Goal: Task Accomplishment & Management: Manage account settings

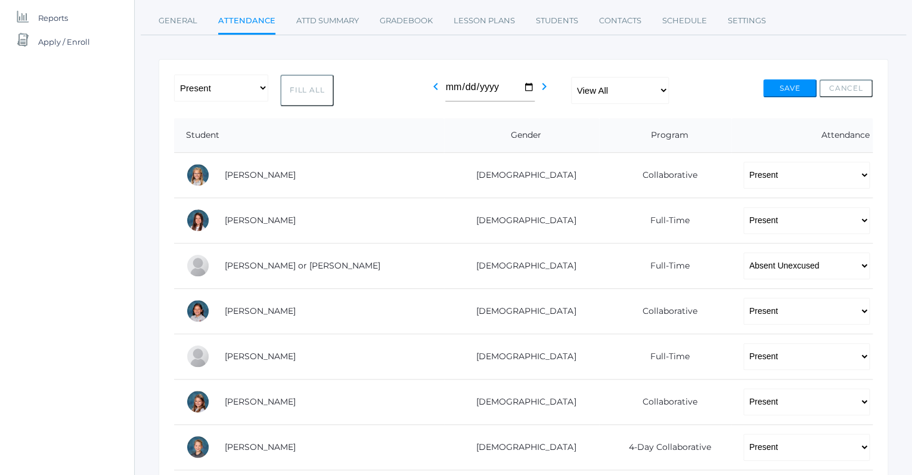
scroll to position [256, 0]
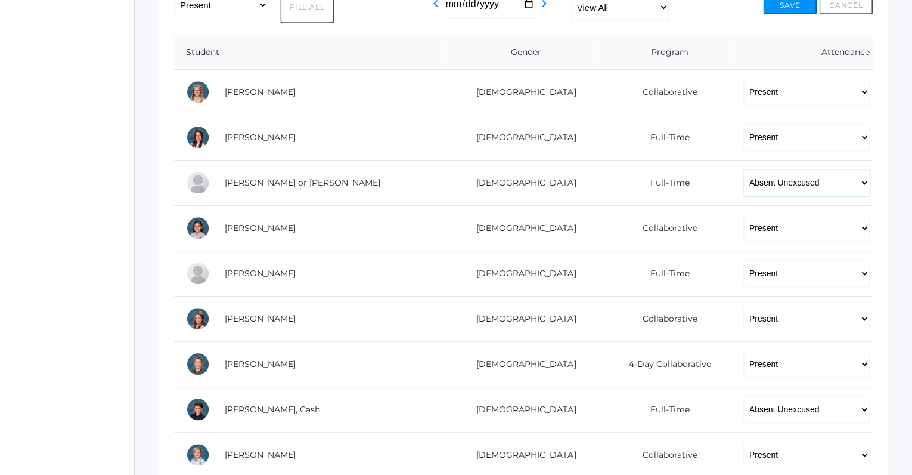
select select "P"
click option "Present" at bounding box center [0, 0] width 0 height 0
select select "P"
click option "Present" at bounding box center [0, 0] width 0 height 0
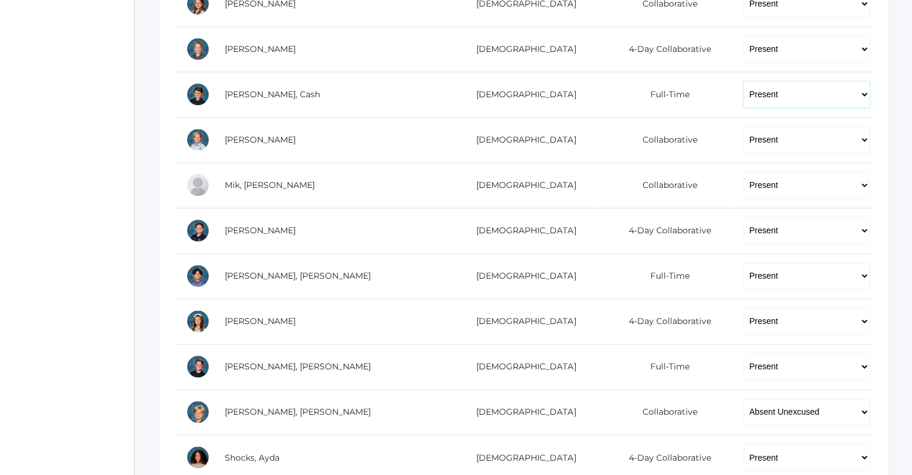
scroll to position [698, 0]
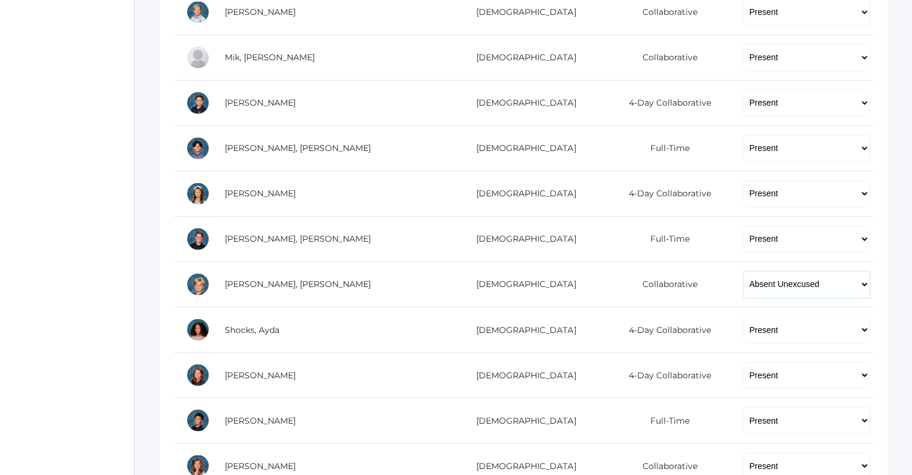
select select "P"
click option "Present" at bounding box center [0, 0] width 0 height 0
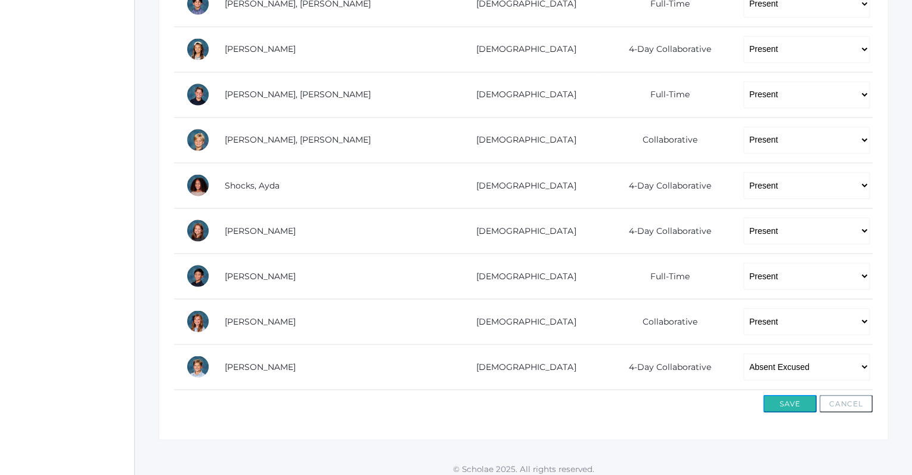
click at [774, 395] on button "Save" at bounding box center [790, 403] width 54 height 18
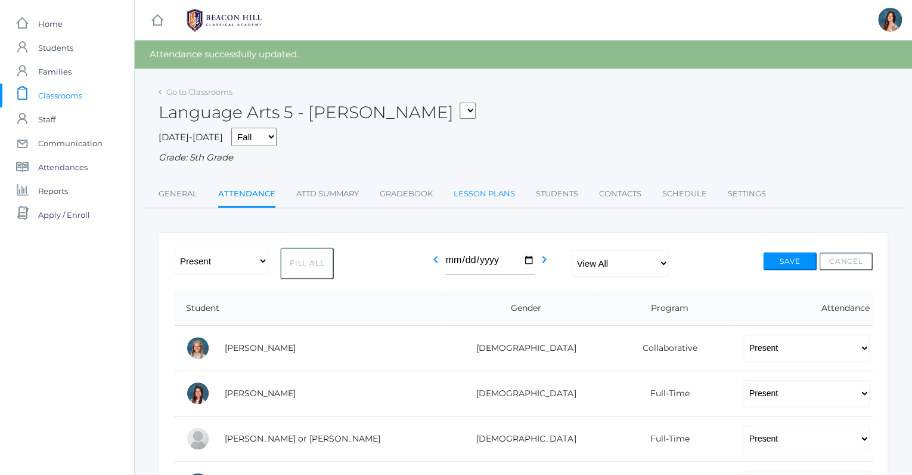
click at [464, 191] on link "Lesson Plans" at bounding box center [484, 194] width 61 height 24
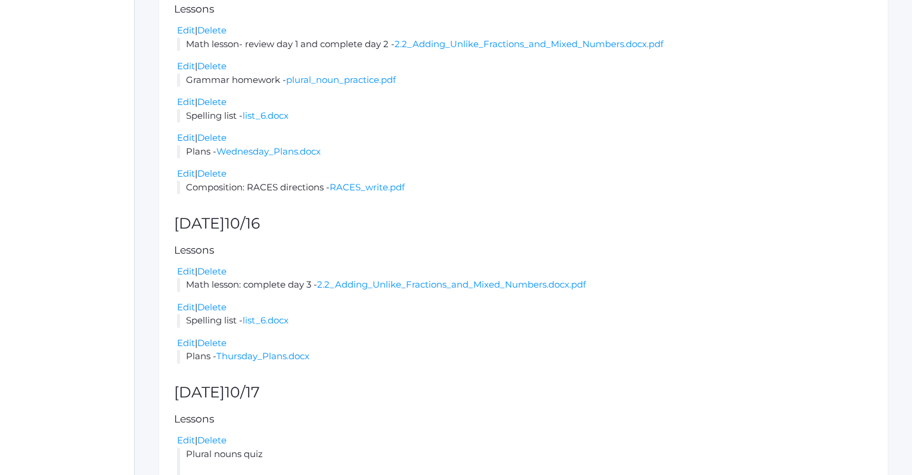
scroll to position [383, 0]
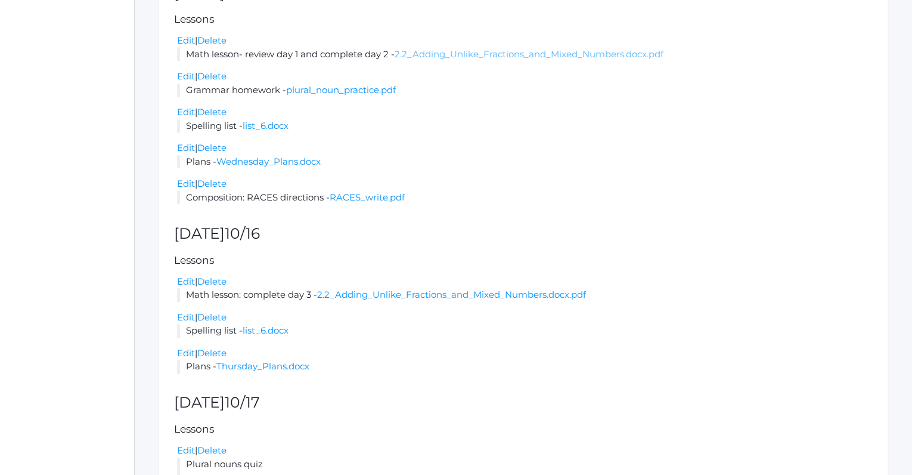
click at [451, 60] on link "2.2_Adding_Unlike_Fractions_and_Mixed_Numbers.docx.pdf" at bounding box center [529, 53] width 269 height 11
click at [416, 300] on link "2.2_Adding_Unlike_Fractions_and_Mixed_Numbers.docx.pdf" at bounding box center [451, 294] width 269 height 11
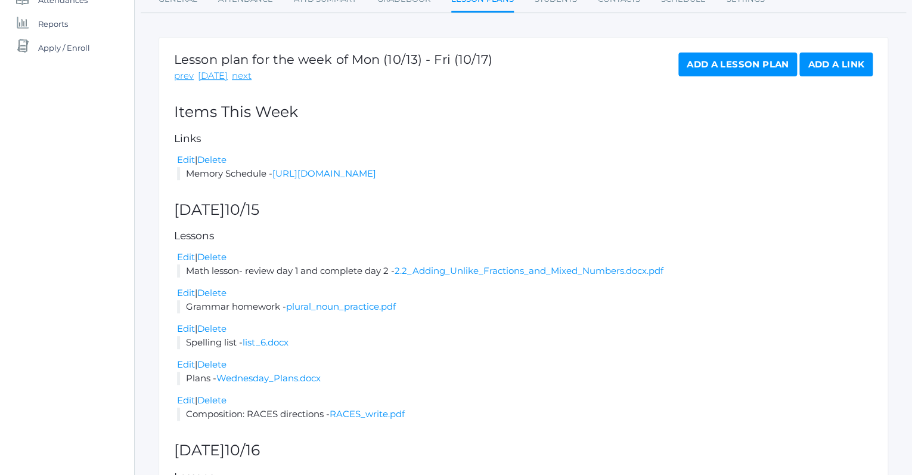
scroll to position [0, 0]
